Goal: Transaction & Acquisition: Purchase product/service

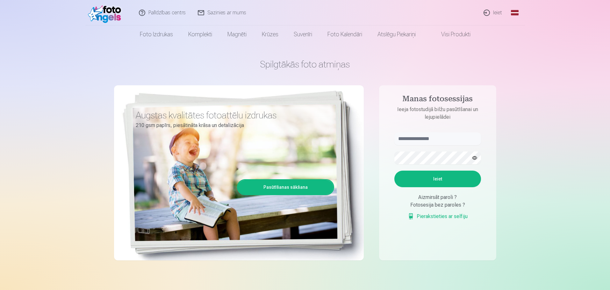
click at [497, 12] on link "Ieiet" at bounding box center [493, 12] width 31 height 25
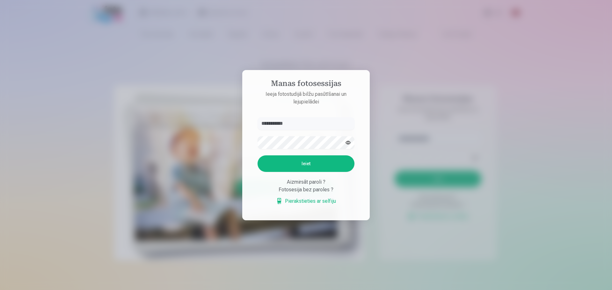
type input "**********"
click at [312, 161] on button "Ieiet" at bounding box center [305, 163] width 97 height 17
click at [249, 125] on aside "**********" at bounding box center [305, 145] width 127 height 150
click at [479, 48] on div at bounding box center [306, 145] width 612 height 290
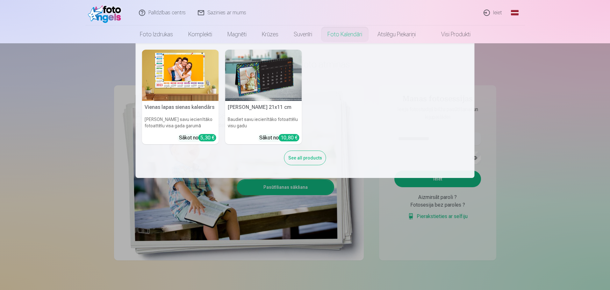
click at [346, 37] on link "Foto kalendāri" at bounding box center [345, 34] width 50 height 18
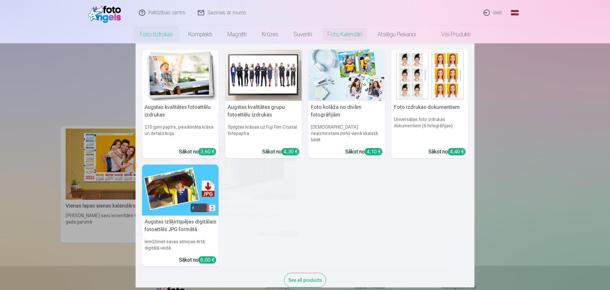
click at [424, 89] on img at bounding box center [430, 75] width 77 height 51
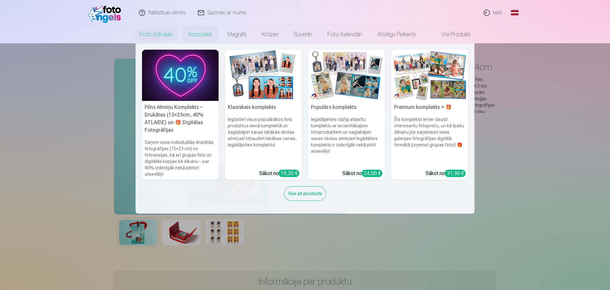
click at [198, 35] on link "Komplekti" at bounding box center [200, 34] width 39 height 18
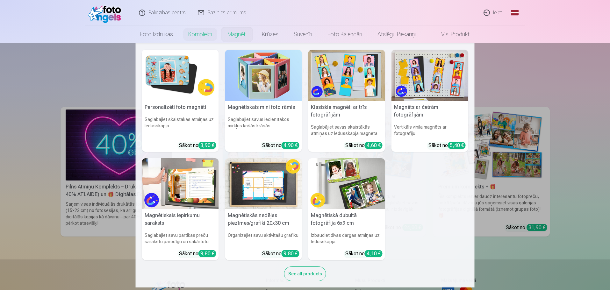
click at [239, 36] on link "Magnēti" at bounding box center [237, 34] width 34 height 18
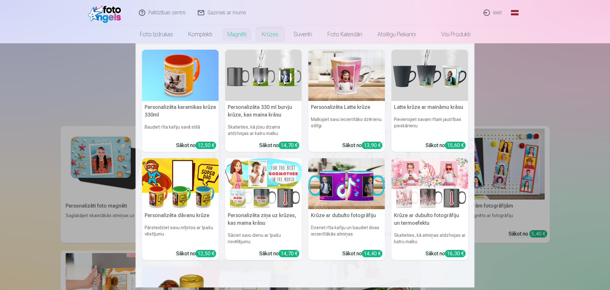
click at [269, 112] on h5 "Personalizēta 330 ml burvju krūze, kas maina krāsu" at bounding box center [263, 111] width 77 height 20
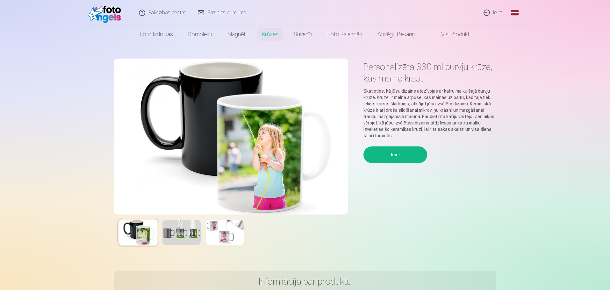
click at [183, 231] on img at bounding box center [181, 232] width 38 height 25
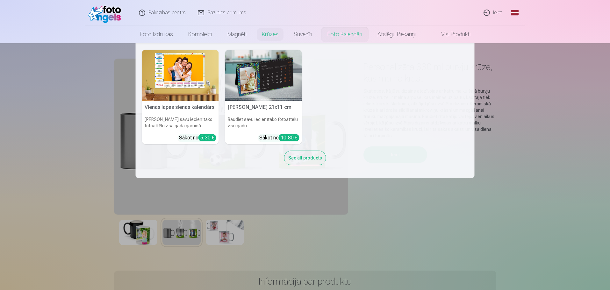
click at [269, 79] on img at bounding box center [263, 75] width 77 height 51
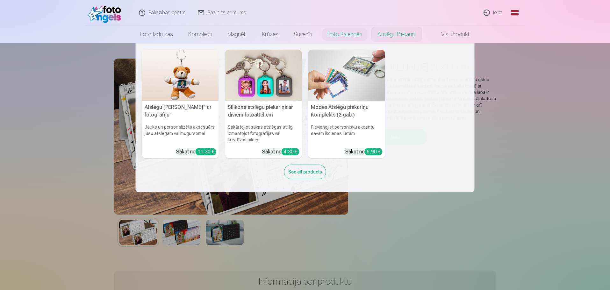
click at [394, 35] on link "Atslēgu piekariņi" at bounding box center [397, 34] width 54 height 18
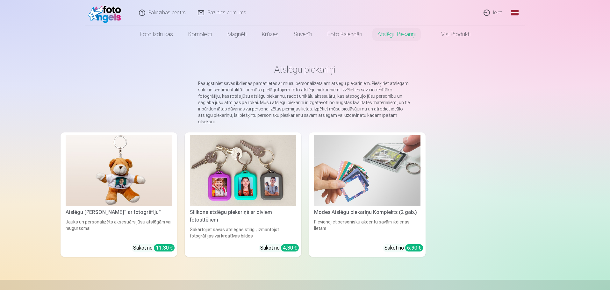
click at [452, 34] on link "Visi produkti" at bounding box center [450, 34] width 55 height 18
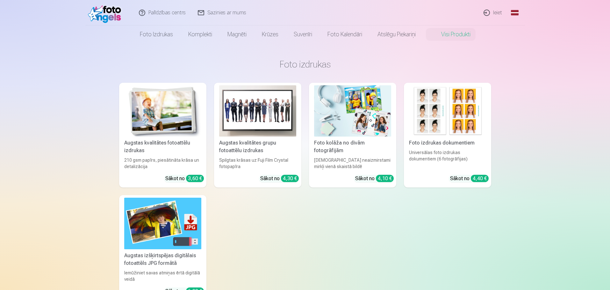
click at [366, 223] on div "Augstas kvalitātes fotoattēlu izdrukas 210 gsm papīrs, piesātināta krāsa un det…" at bounding box center [305, 192] width 372 height 218
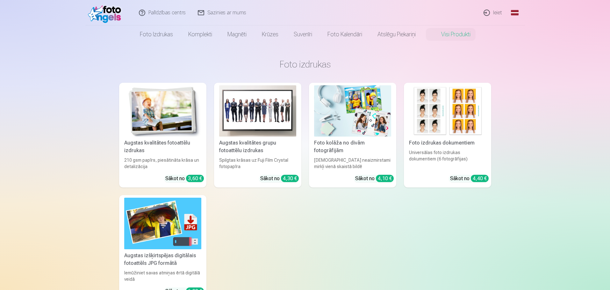
click at [453, 232] on div "Augstas kvalitātes fotoattēlu izdrukas 210 gsm papīrs, piesātināta krāsa un det…" at bounding box center [305, 192] width 372 height 218
click at [449, 245] on div "Augstas kvalitātes fotoattēlu izdrukas 210 gsm papīrs, piesātināta krāsa un det…" at bounding box center [305, 192] width 372 height 218
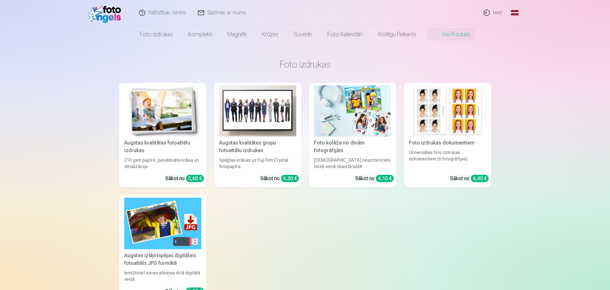
click at [354, 260] on div "Augstas kvalitātes fotoattēlu izdrukas 210 gsm papīrs, piesātināta krāsa un det…" at bounding box center [305, 192] width 372 height 218
